Goal: Task Accomplishment & Management: Use online tool/utility

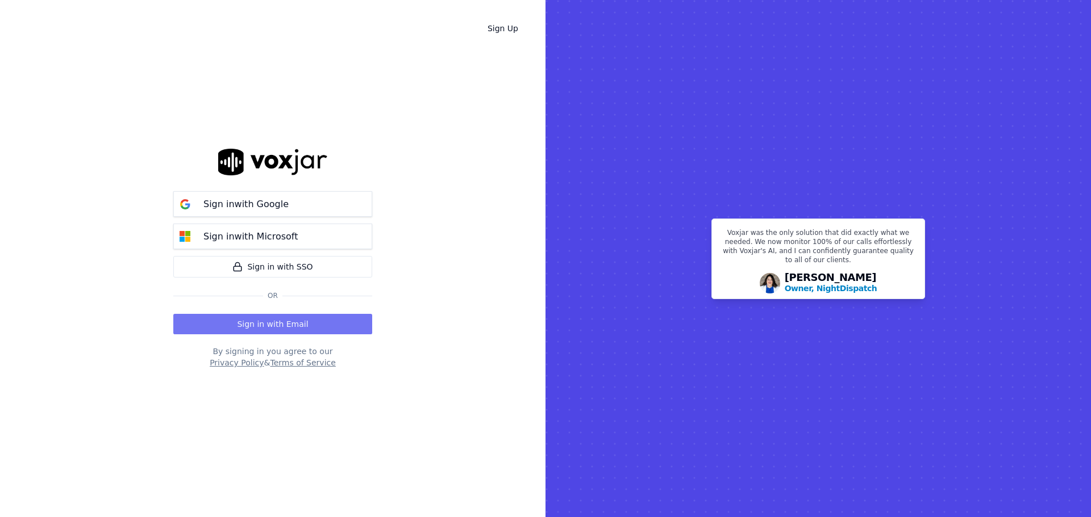
click at [285, 330] on button "Sign in with Email" at bounding box center [272, 324] width 199 height 20
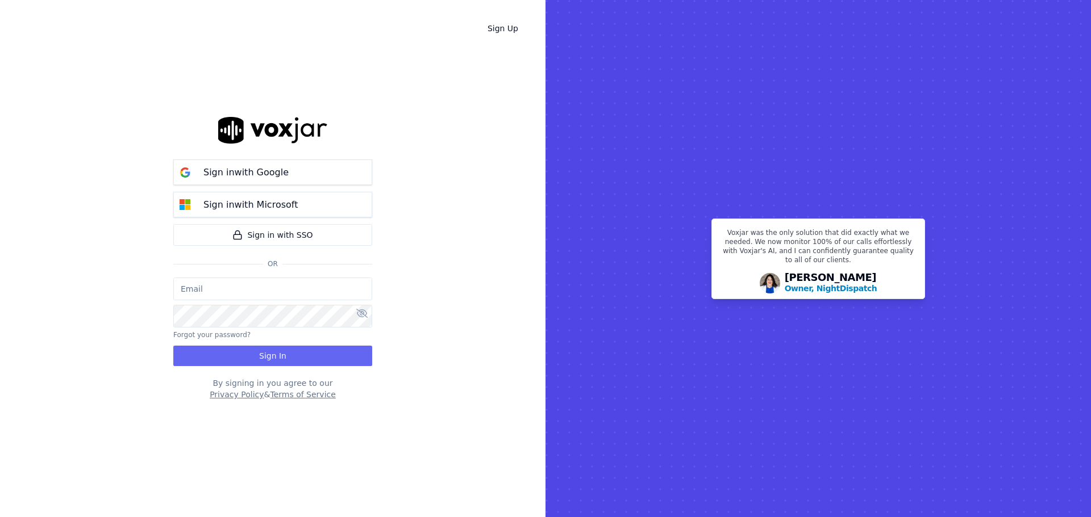
type input "bbradley@thirtyonefundraising.com"
click at [303, 348] on button "Sign In" at bounding box center [272, 356] width 199 height 20
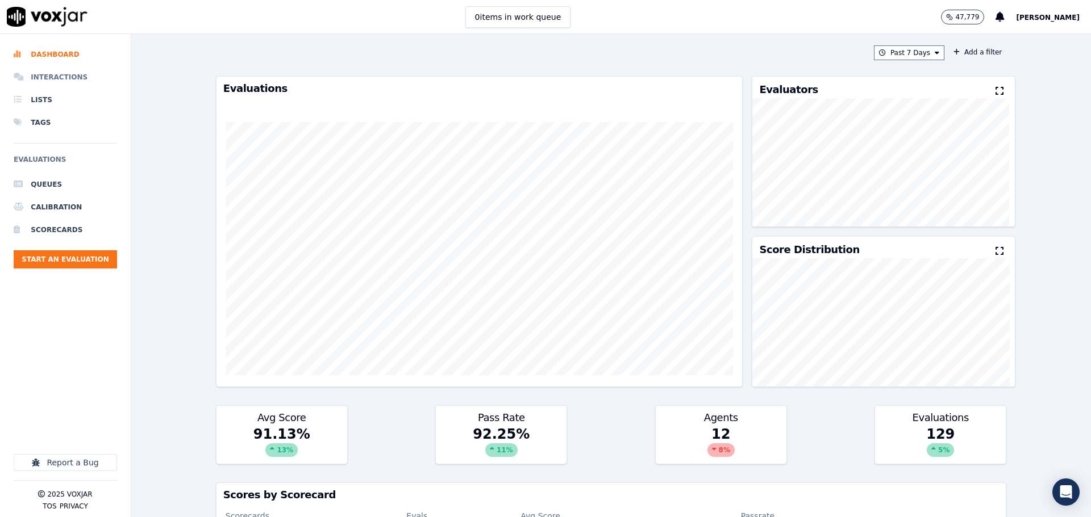
click at [62, 85] on li "Interactions" at bounding box center [65, 77] width 103 height 23
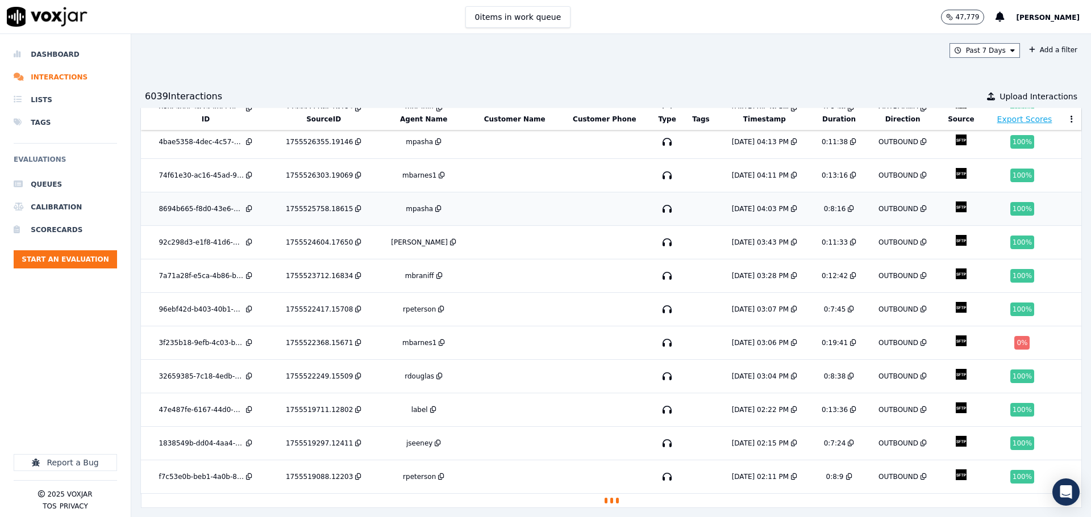
scroll to position [321, 0]
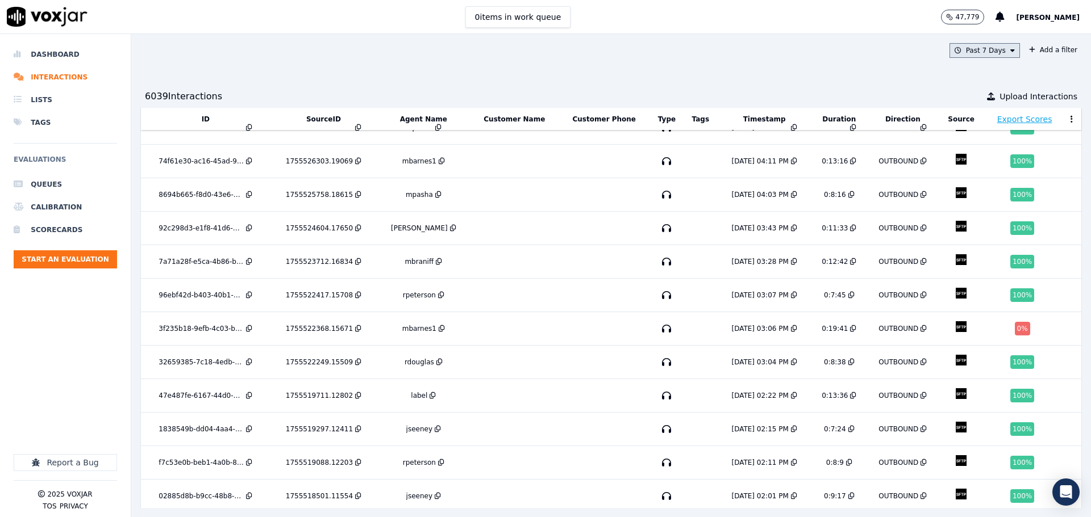
click at [965, 48] on button "Past 7 Days" at bounding box center [984, 50] width 70 height 15
click at [967, 89] on div "Today" at bounding box center [978, 85] width 23 height 9
click at [992, 183] on button "Add" at bounding box center [1003, 181] width 22 height 18
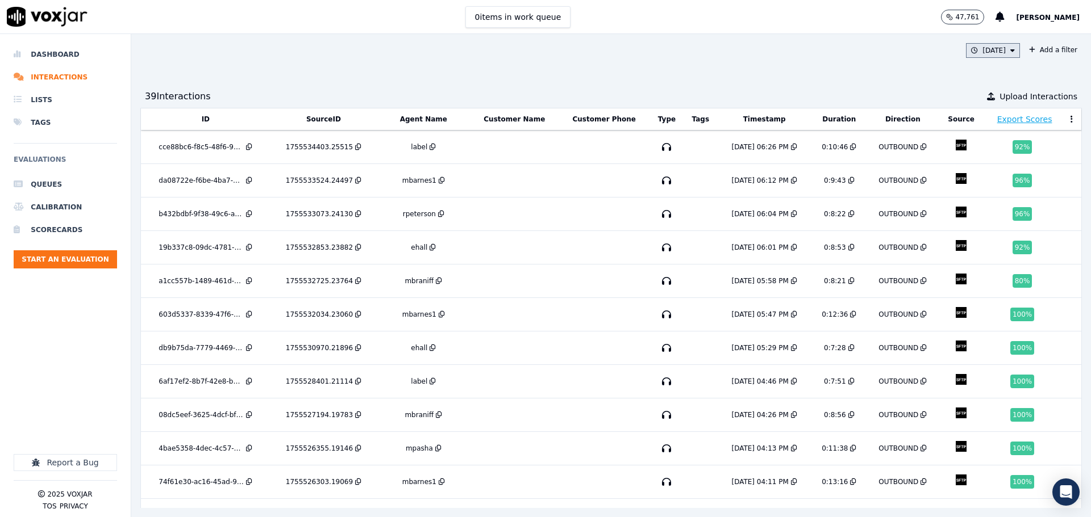
click at [984, 54] on button "Today" at bounding box center [993, 50] width 54 height 15
click at [992, 187] on button "Add" at bounding box center [1003, 181] width 22 height 18
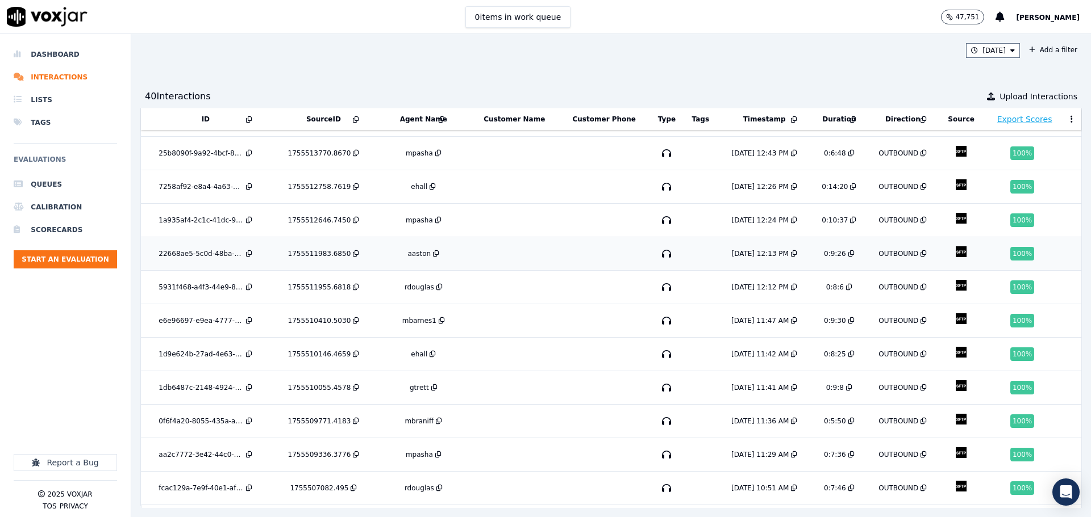
scroll to position [852, 0]
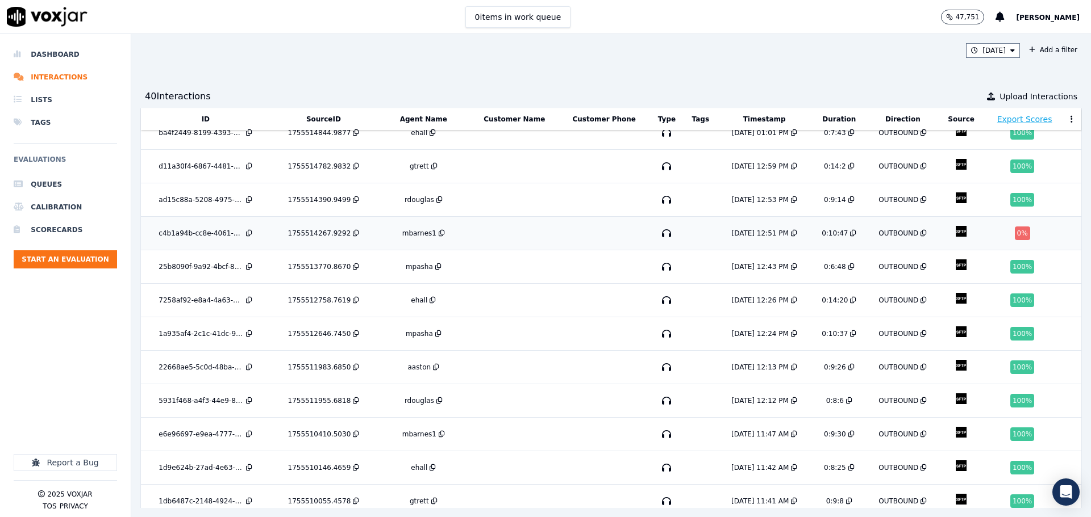
click at [600, 222] on td at bounding box center [603, 234] width 91 height 34
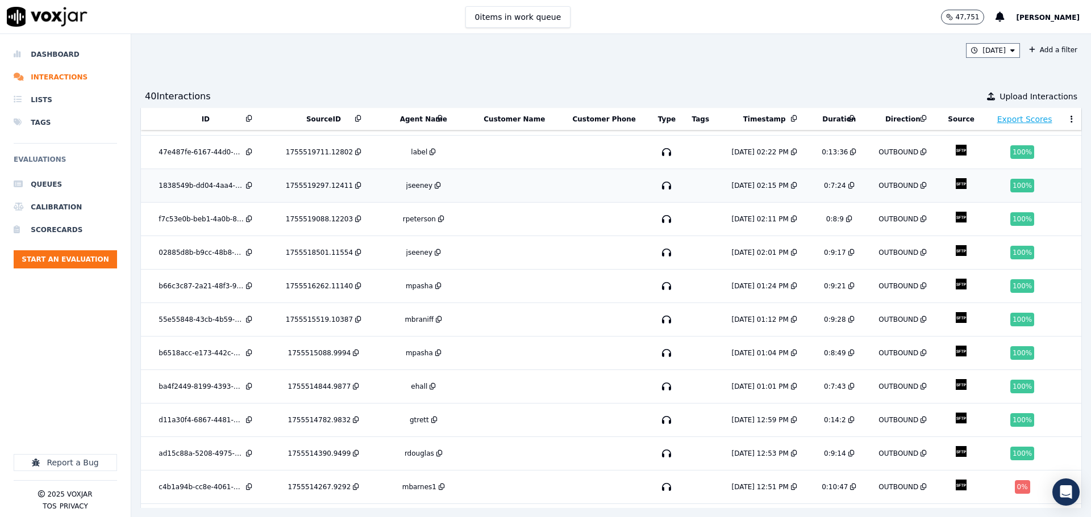
scroll to position [511, 0]
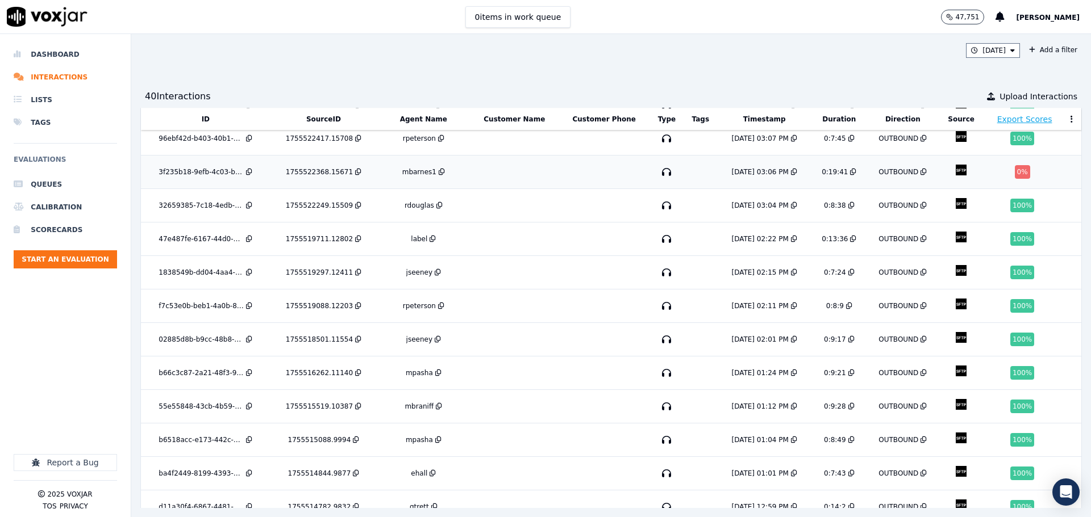
click at [470, 165] on td at bounding box center [514, 173] width 89 height 34
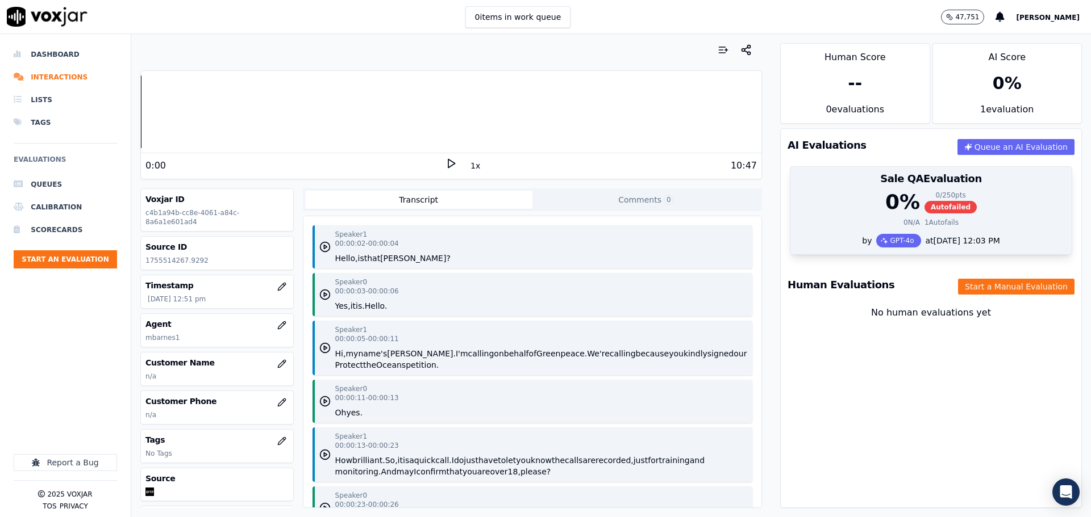
click at [805, 219] on div "0 N/A 1 Autofails" at bounding box center [931, 222] width 268 height 9
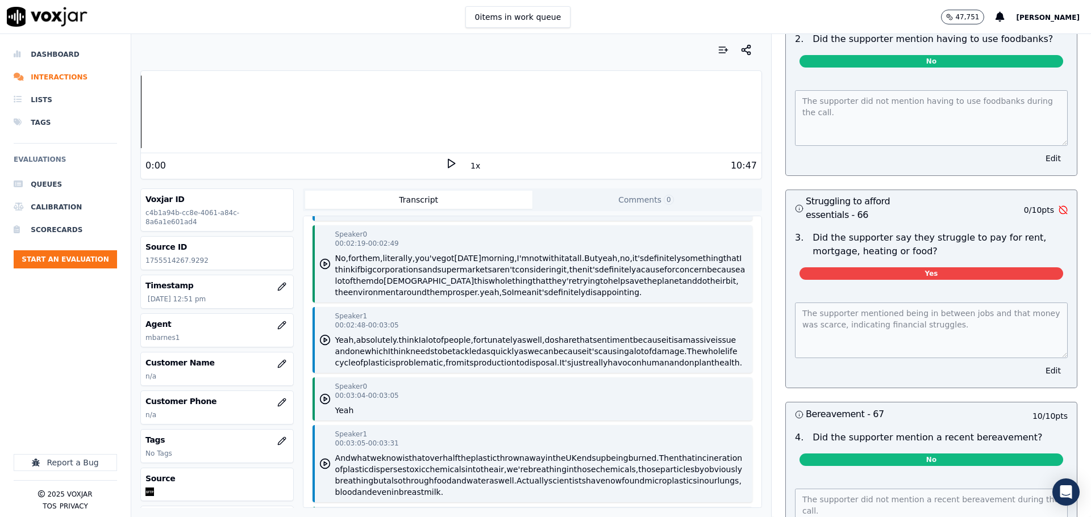
scroll to position [1250, 0]
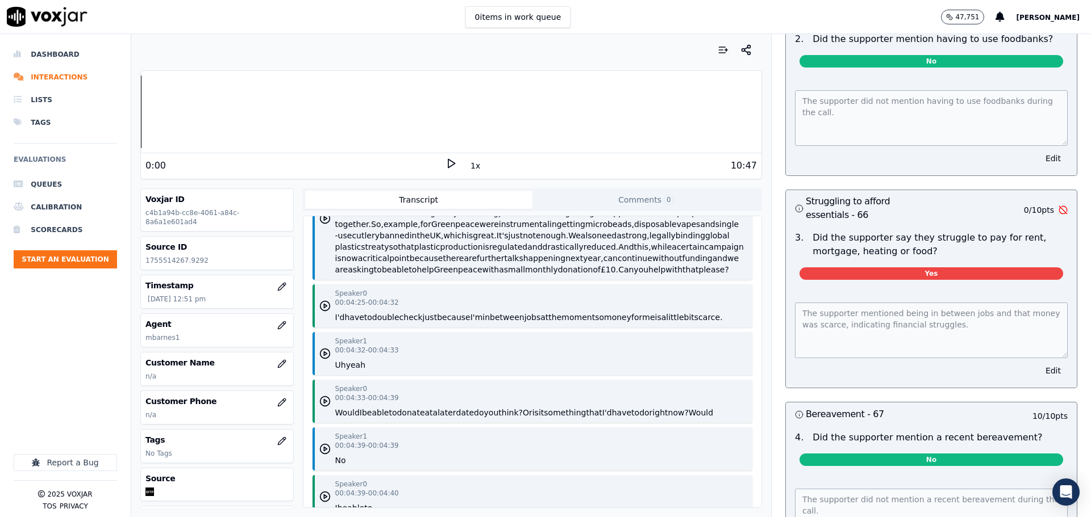
click at [354, 323] on button "have" at bounding box center [353, 317] width 19 height 11
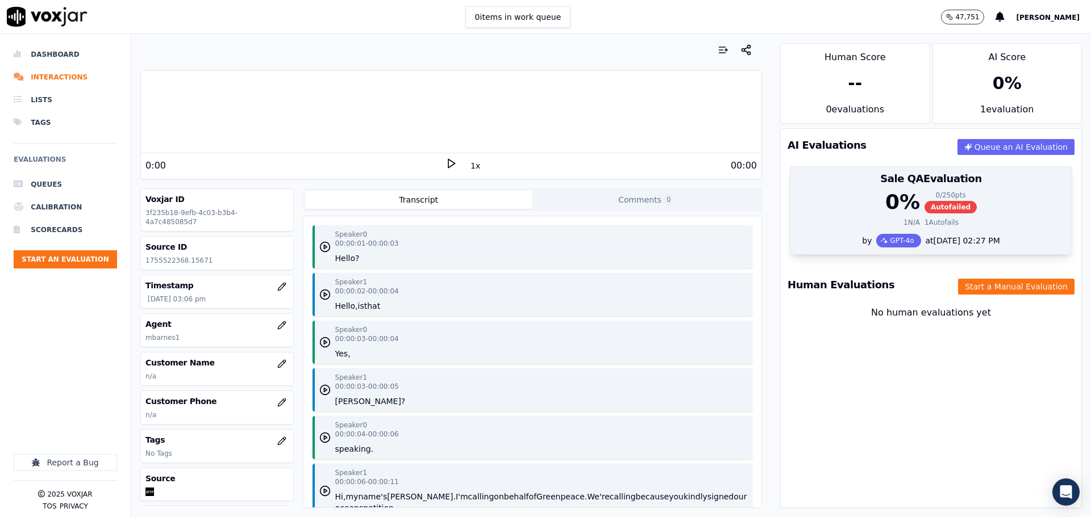
click at [812, 202] on div "0 % 0 / 250 pts Autofailed" at bounding box center [931, 202] width 268 height 23
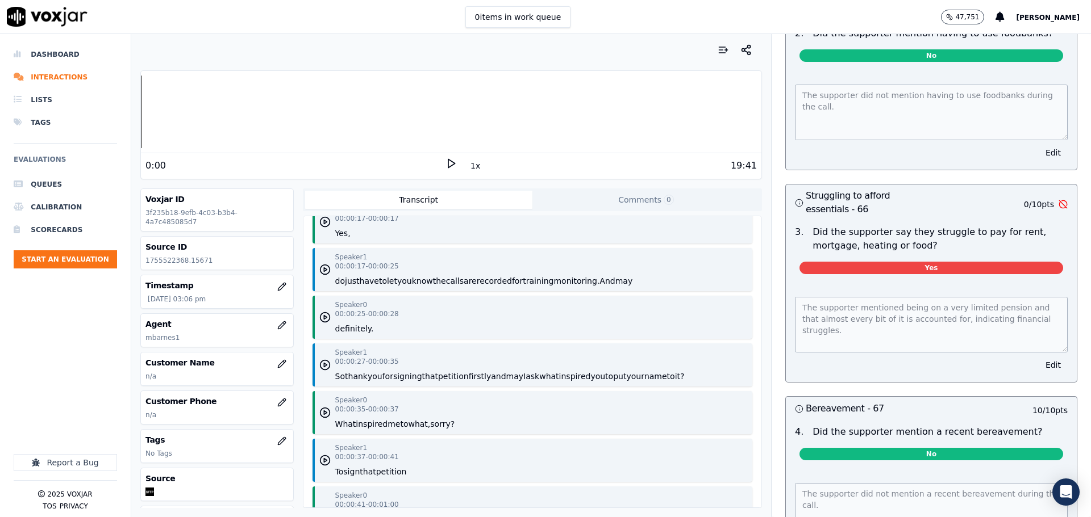
scroll to position [625, 0]
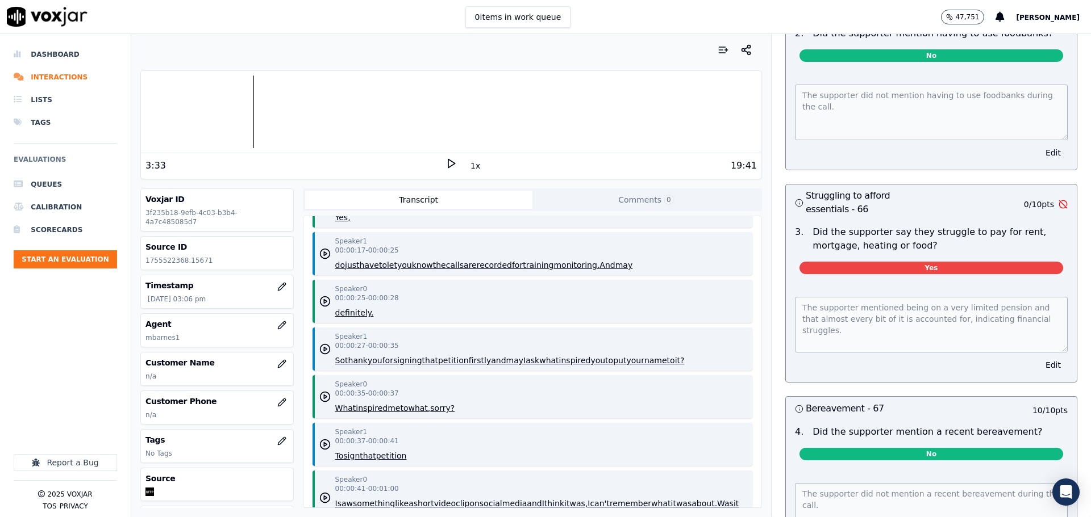
click at [448, 168] on polygon at bounding box center [451, 164] width 7 height 9
click at [247, 120] on div at bounding box center [451, 112] width 620 height 73
click at [231, 120] on div at bounding box center [451, 112] width 620 height 73
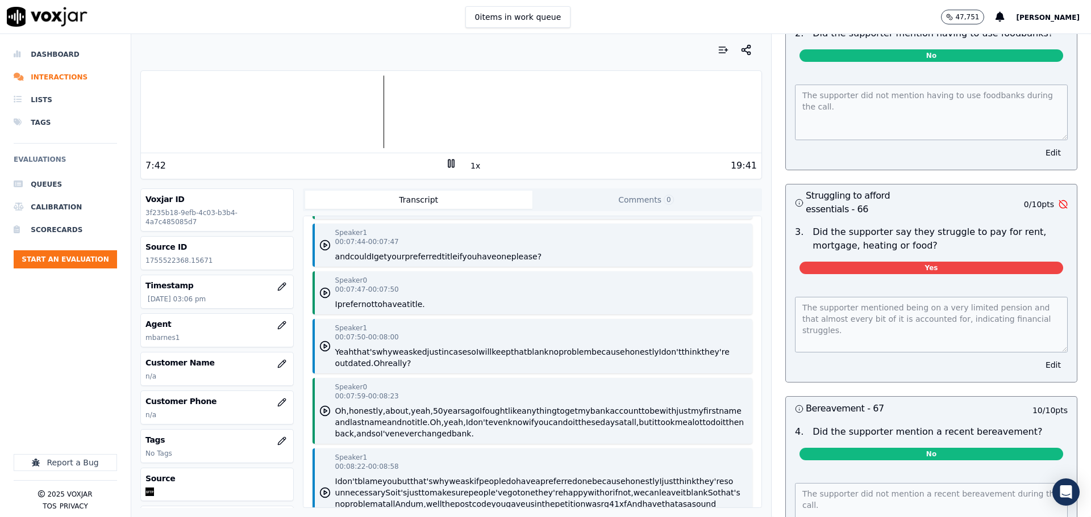
scroll to position [3692, 0]
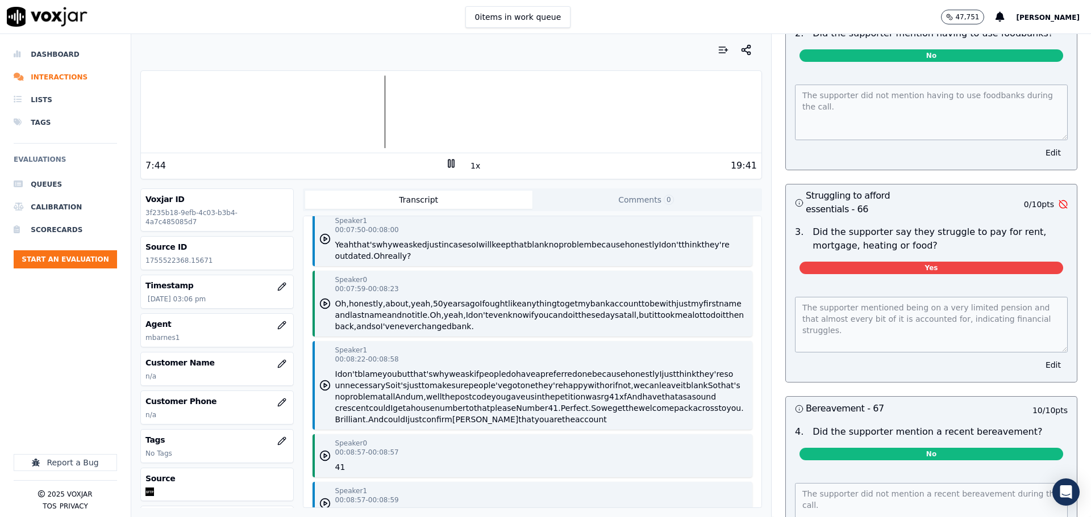
click at [468, 321] on button "I" at bounding box center [467, 315] width 2 height 11
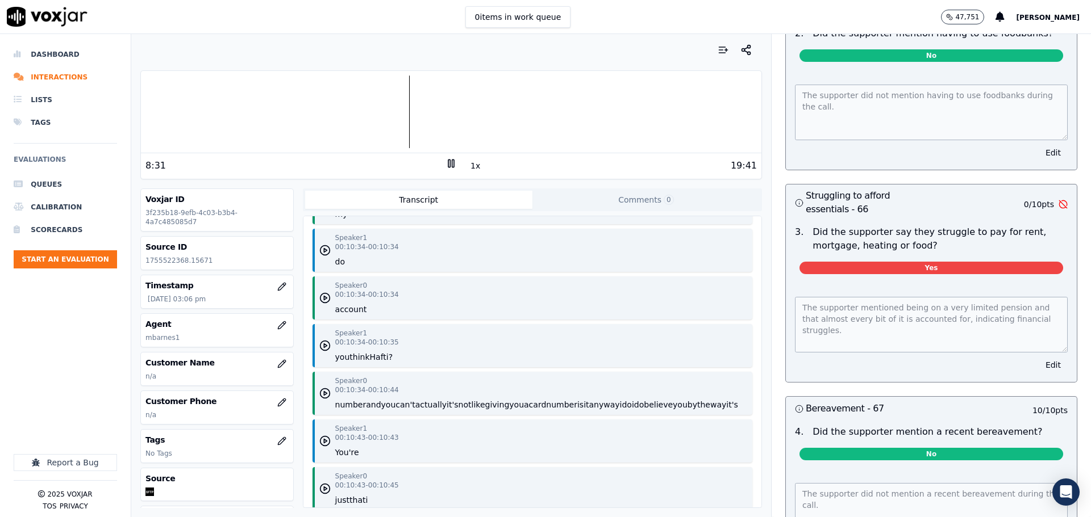
scroll to position [5169, 0]
click at [352, 316] on button "account" at bounding box center [351, 310] width 32 height 11
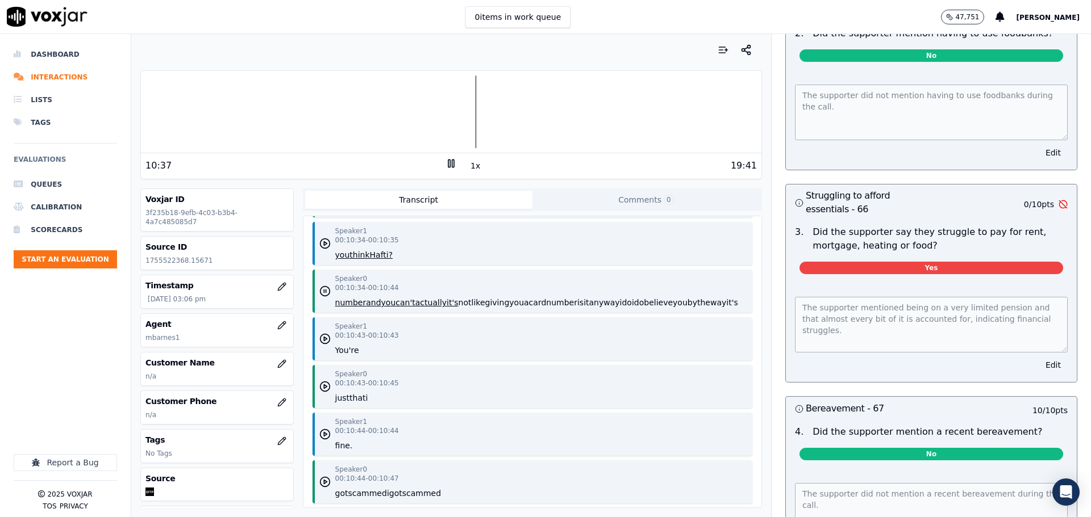
scroll to position [5453, 0]
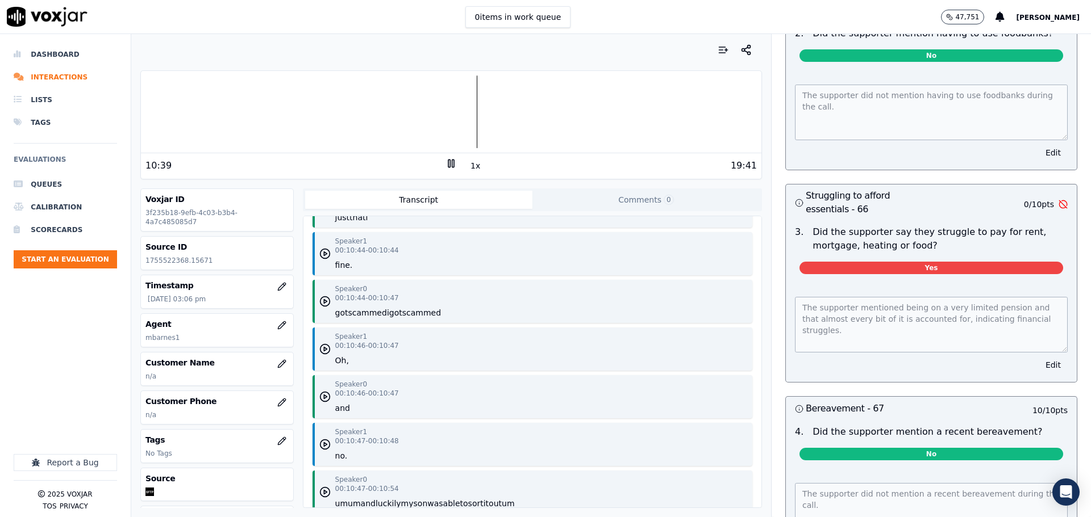
click at [394, 319] on button "got" at bounding box center [395, 312] width 13 height 11
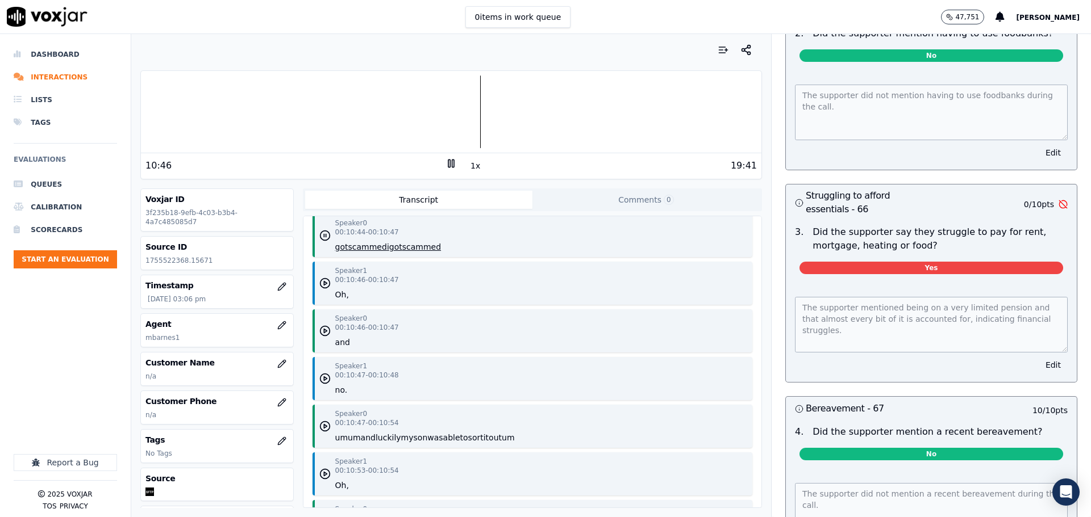
scroll to position [5737, 0]
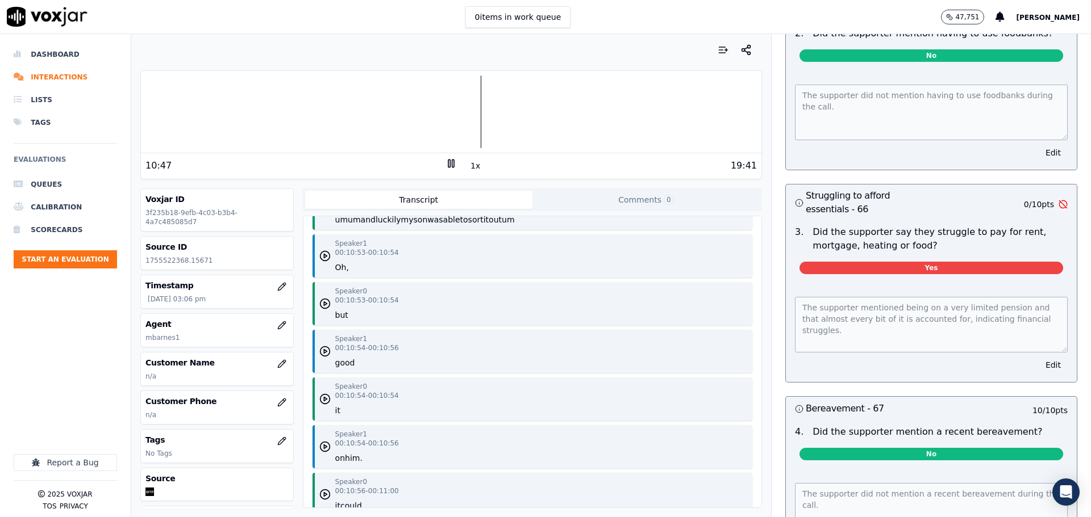
click at [445, 171] on div "1x" at bounding box center [450, 165] width 11 height 15
click at [445, 169] on icon at bounding box center [450, 163] width 11 height 11
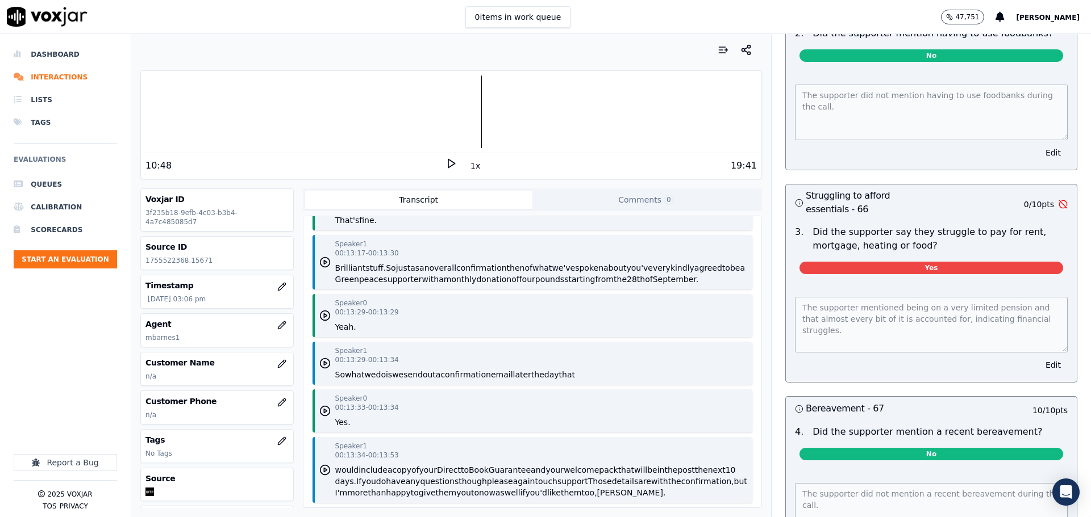
scroll to position [7725, 0]
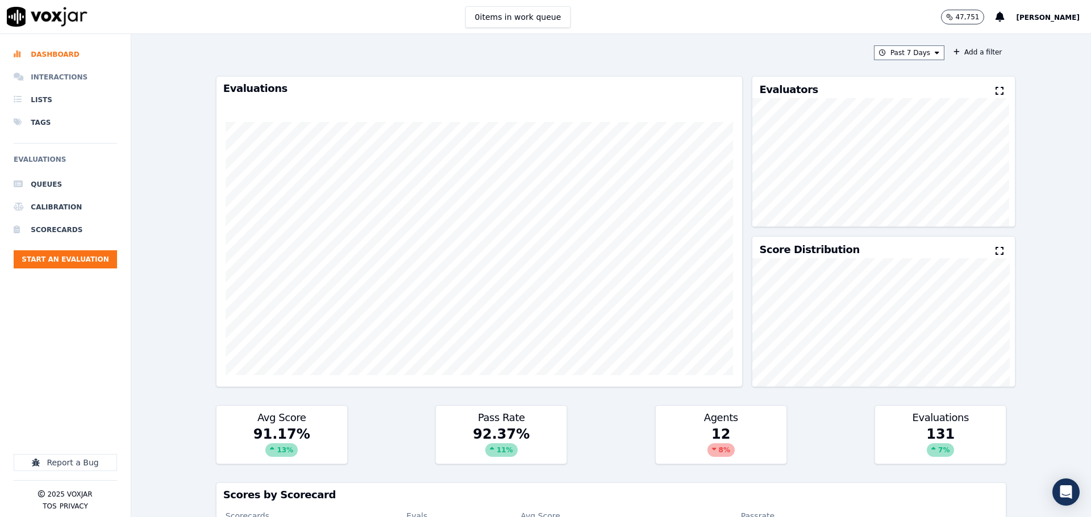
click at [55, 75] on li "Interactions" at bounding box center [65, 77] width 103 height 23
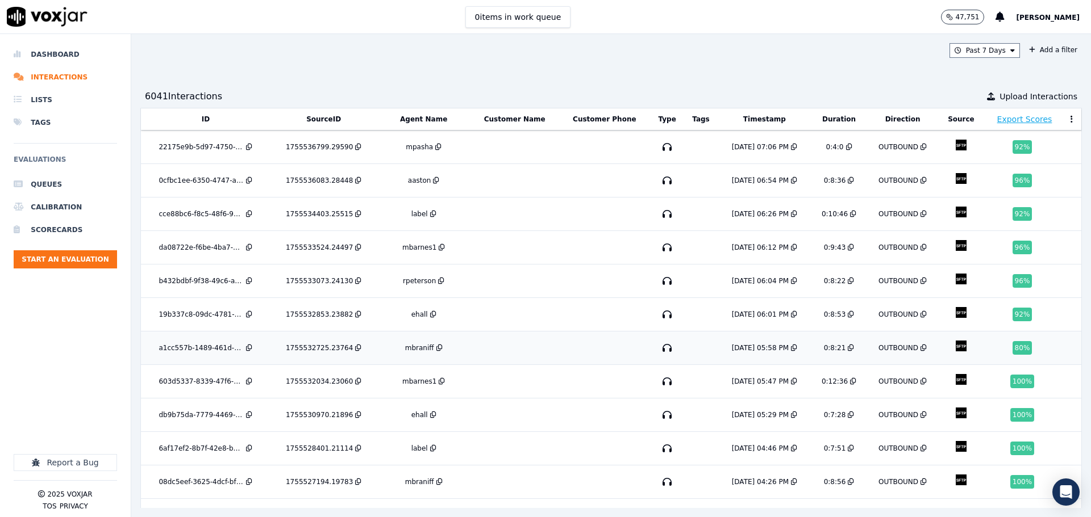
click at [475, 341] on td at bounding box center [514, 349] width 89 height 34
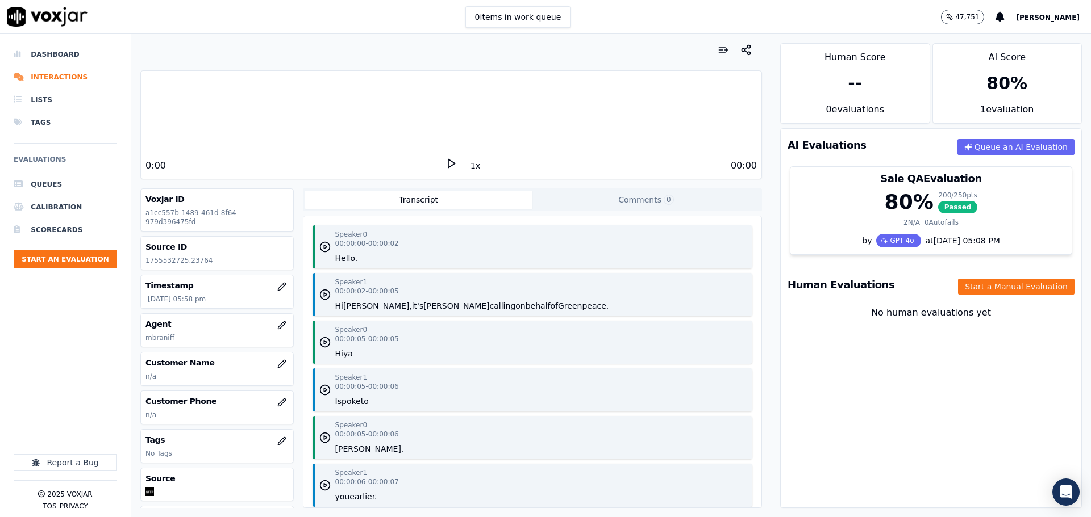
scroll to position [170, 0]
